Goal: Navigation & Orientation: Find specific page/section

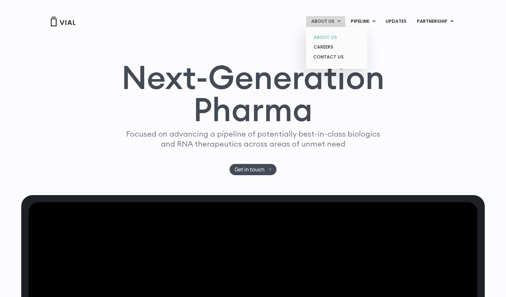
click at [331, 38] on link "ABOUT US" at bounding box center [336, 37] width 56 height 10
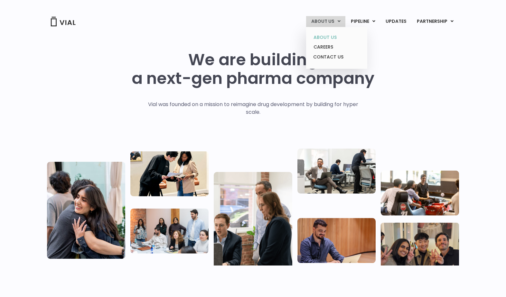
click at [324, 41] on link "ABOUT US" at bounding box center [336, 37] width 56 height 10
